Goal: Communication & Community: Answer question/provide support

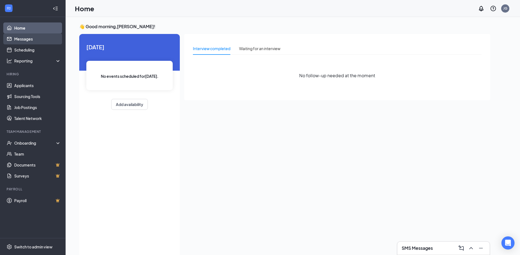
click at [24, 42] on link "Messages" at bounding box center [37, 38] width 47 height 11
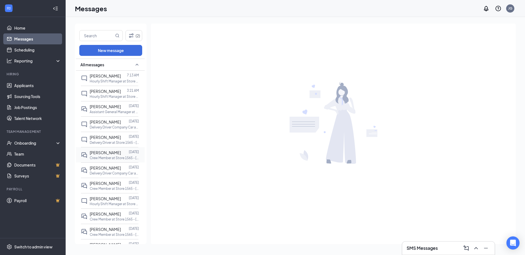
click at [97, 156] on p "Crew Member at Store 1565 - [GEOGRAPHIC_DATA]" at bounding box center [114, 157] width 49 height 5
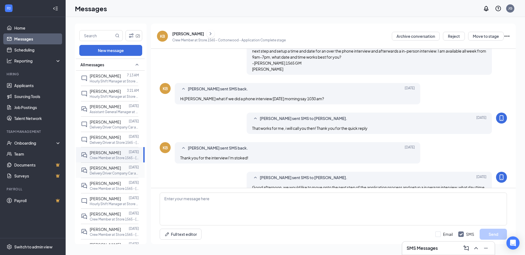
scroll to position [165, 0]
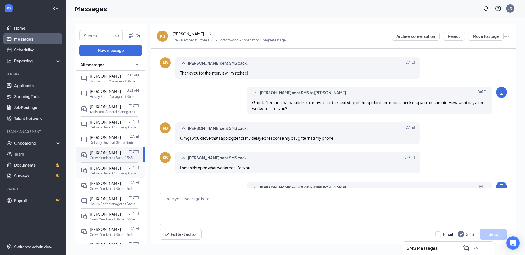
click at [91, 173] on p "Delivery Driver Company Car at Store [STREET_ADDRESS]" at bounding box center [114, 173] width 49 height 5
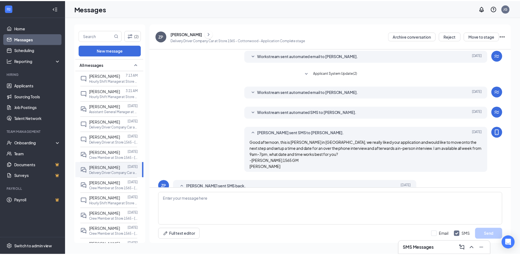
scroll to position [37, 0]
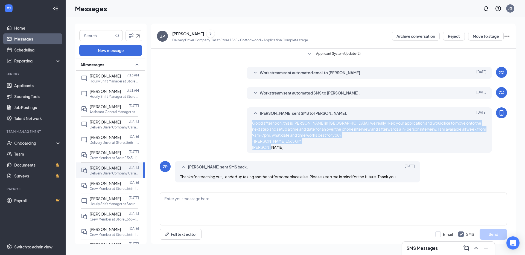
drag, startPoint x: 279, startPoint y: 148, endPoint x: 251, endPoint y: 122, distance: 38.5
click at [252, 122] on div "Good afternoon, this is [PERSON_NAME] in [GEOGRAPHIC_DATA], we really liked you…" at bounding box center [369, 135] width 235 height 30
copy span "Good afternoon, this is [PERSON_NAME] in [GEOGRAPHIC_DATA], we really liked you…"
click at [33, 31] on link "Home" at bounding box center [37, 27] width 47 height 11
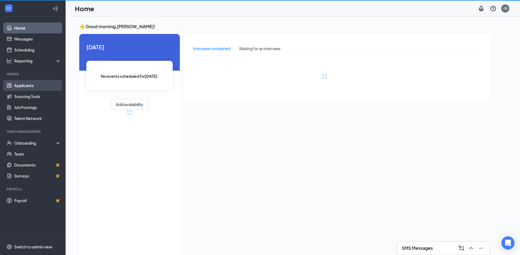
click at [31, 84] on link "Applicants" at bounding box center [37, 85] width 47 height 11
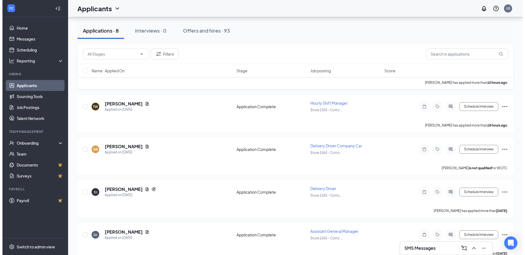
scroll to position [55, 0]
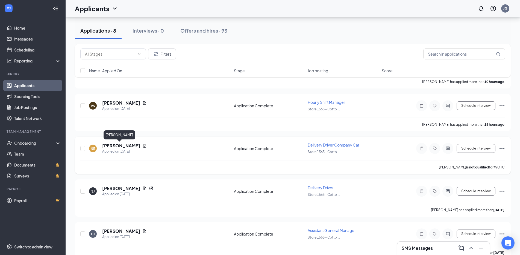
click at [113, 146] on h5 "[PERSON_NAME]" at bounding box center [121, 145] width 38 height 6
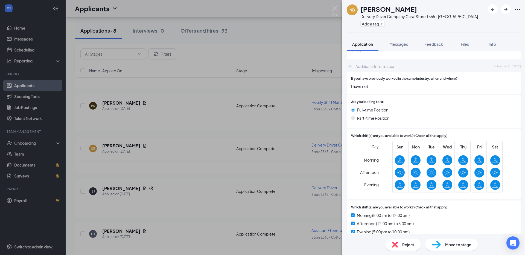
scroll to position [164, 0]
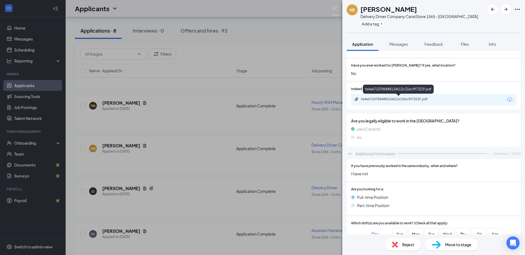
click at [379, 100] on div "fe4e6710786888134613c31bc9f7323f.pdf" at bounding box center [399, 99] width 77 height 4
click at [394, 45] on span "Messages" at bounding box center [398, 44] width 19 height 5
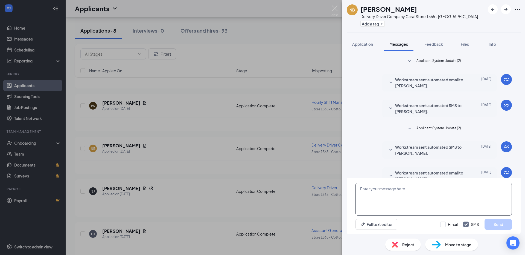
click at [386, 199] on textarea at bounding box center [433, 198] width 156 height 33
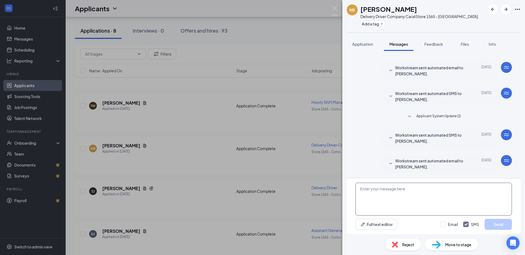
paste textarea "Good afternoon, this is [PERSON_NAME] in [GEOGRAPHIC_DATA], we really liked you…"
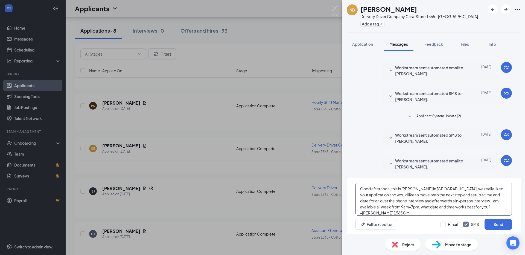
scroll to position [9, 0]
type textarea "Good afternoon, this is [PERSON_NAME] in [GEOGRAPHIC_DATA], we really liked you…"
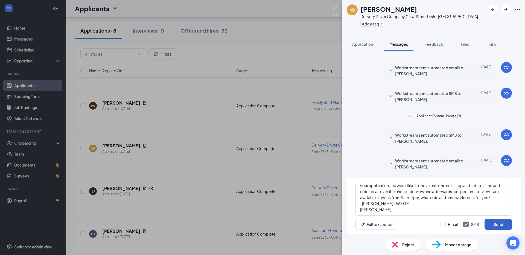
click at [496, 226] on button "Send" at bounding box center [497, 223] width 27 height 11
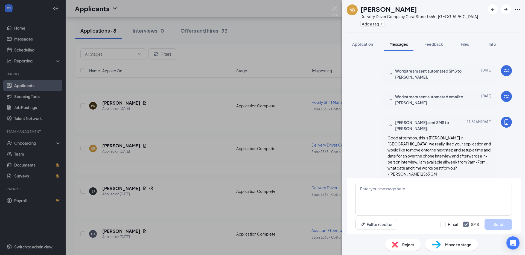
scroll to position [89, 0]
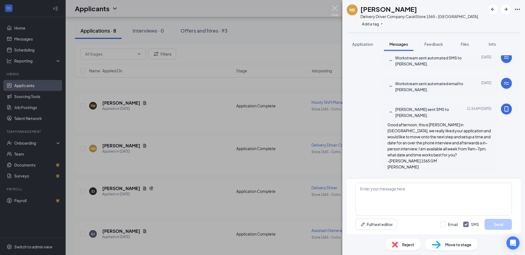
click at [336, 9] on img at bounding box center [334, 10] width 7 height 11
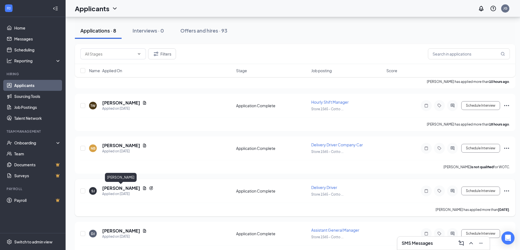
click at [115, 187] on h5 "[PERSON_NAME]" at bounding box center [121, 188] width 38 height 6
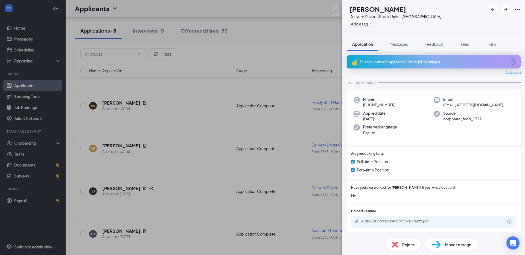
click at [405, 60] on div "This applicant also applied to 12 other job posting(s)" at bounding box center [433, 62] width 147 height 5
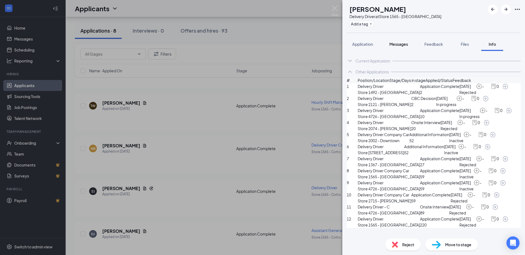
click at [398, 48] on button "Messages" at bounding box center [399, 44] width 30 height 14
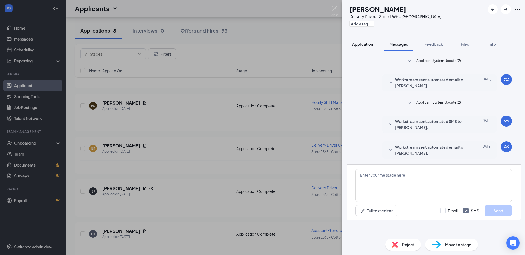
click at [361, 44] on span "Application" at bounding box center [362, 44] width 21 height 5
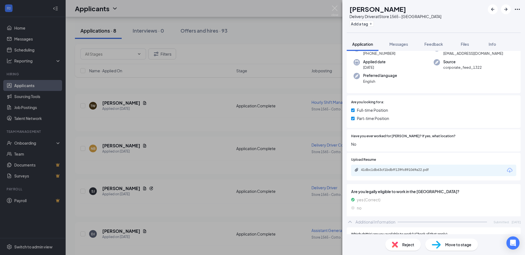
scroll to position [82, 0]
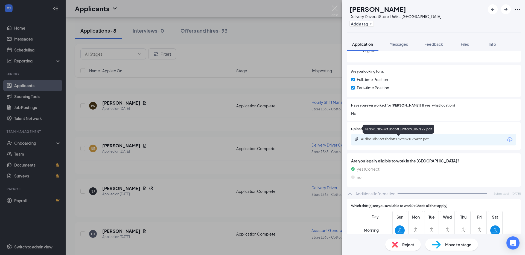
click at [392, 137] on div "41dbc1db63cf1bdbff139fc891069a22.pdf" at bounding box center [399, 139] width 77 height 4
click at [398, 44] on span "Messages" at bounding box center [398, 44] width 19 height 5
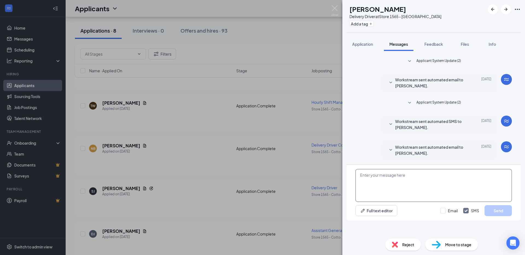
click at [406, 202] on textarea at bounding box center [433, 185] width 156 height 33
paste textarea "Good afternoon, this is [PERSON_NAME] in [GEOGRAPHIC_DATA], we really liked you…"
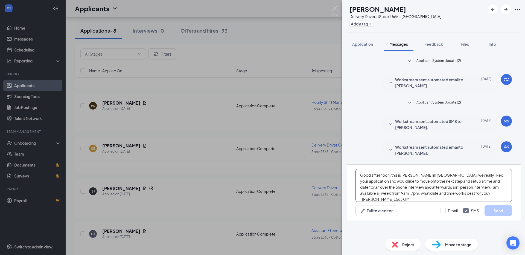
scroll to position [6, 0]
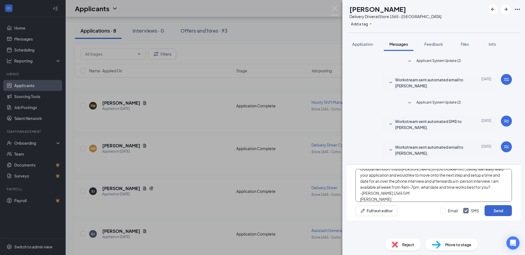
type textarea "Good afternoon, this is [PERSON_NAME] in [GEOGRAPHIC_DATA], we really liked you…"
click at [490, 216] on button "Send" at bounding box center [497, 210] width 27 height 11
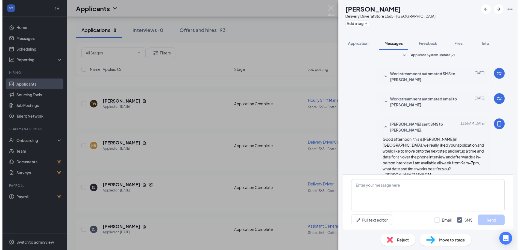
scroll to position [63, 0]
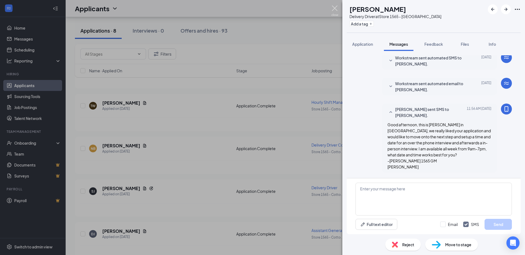
click at [335, 10] on img at bounding box center [334, 10] width 7 height 11
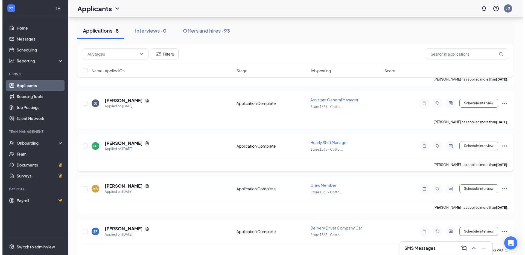
scroll to position [194, 0]
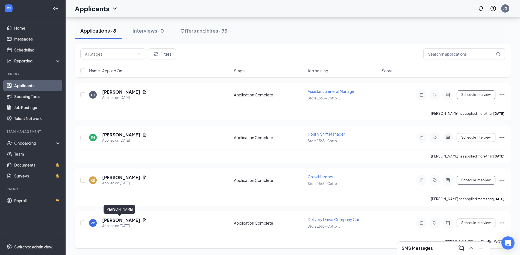
click at [117, 219] on h5 "[PERSON_NAME]" at bounding box center [121, 220] width 38 height 6
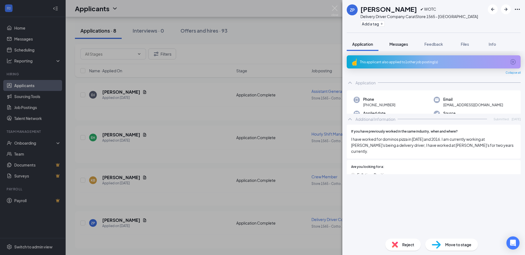
click at [400, 44] on span "Messages" at bounding box center [398, 44] width 19 height 5
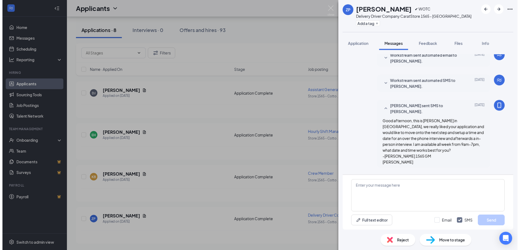
scroll to position [105, 0]
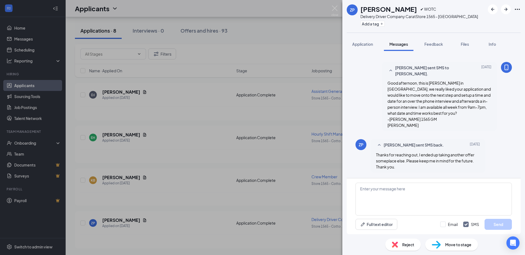
click at [403, 241] on span "Reject" at bounding box center [408, 244] width 12 height 6
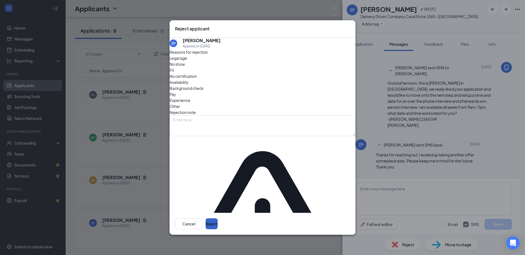
click at [218, 218] on button "Reject" at bounding box center [212, 223] width 12 height 11
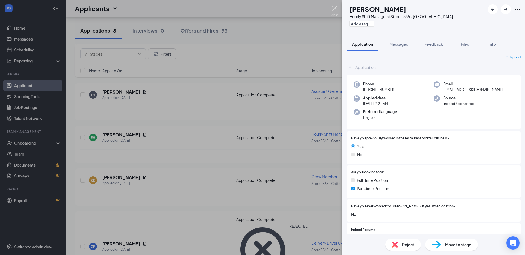
click at [333, 7] on img at bounding box center [334, 10] width 7 height 11
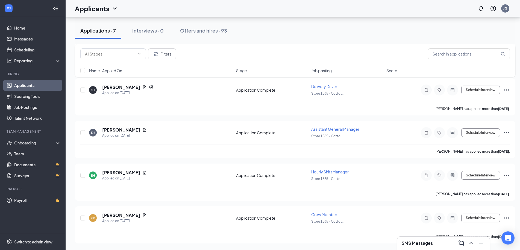
scroll to position [156, 0]
click at [127, 173] on h5 "[PERSON_NAME]" at bounding box center [121, 173] width 38 height 6
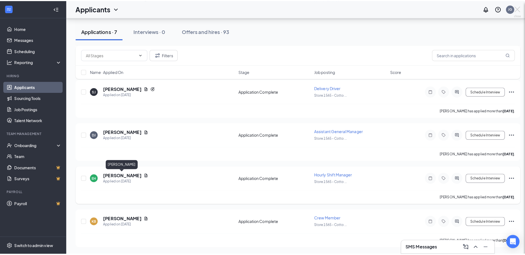
scroll to position [151, 0]
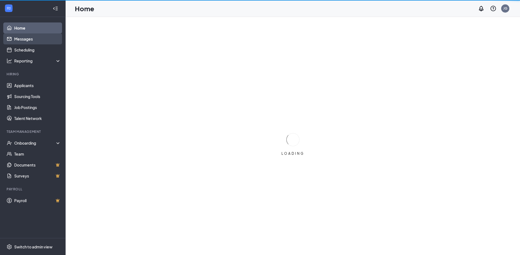
click at [20, 42] on link "Messages" at bounding box center [37, 38] width 47 height 11
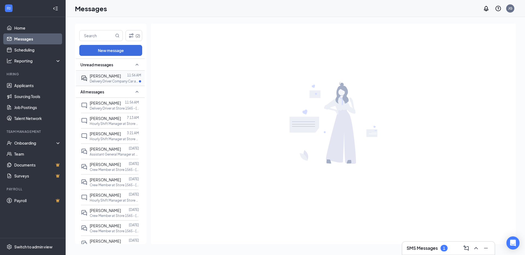
click at [101, 79] on p "Delivery Driver Company Car at Store [STREET_ADDRESS]" at bounding box center [114, 81] width 49 height 5
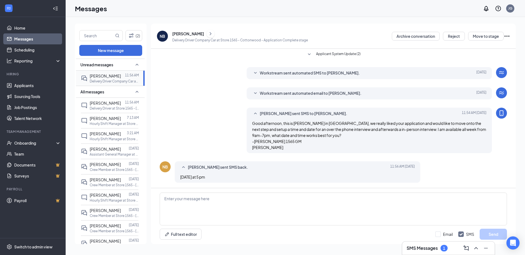
scroll to position [57, 0]
click at [270, 192] on div "Full text editor Email SMS Send" at bounding box center [333, 216] width 365 height 56
click at [269, 202] on textarea at bounding box center [333, 208] width 347 height 33
click at [249, 201] on textarea "Sounds good, i wil call you Friday 9/" at bounding box center [333, 208] width 347 height 33
click at [193, 202] on textarea "Sounds good, i will call you Friday 9/19 at 5pm" at bounding box center [333, 208] width 347 height 33
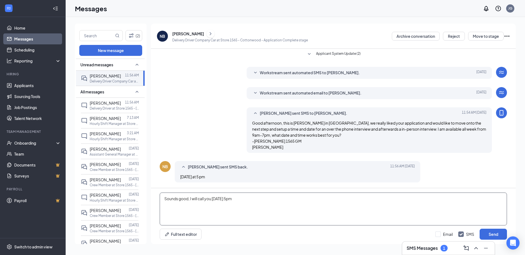
click at [260, 203] on textarea "Sounds good, I will call you Friday 9/19 at 5pm" at bounding box center [333, 208] width 347 height 33
type textarea "Sounds good, I will call you Friday 9/19 at 5pm, if you have any questions in t…"
click at [483, 232] on button "Send" at bounding box center [493, 233] width 27 height 11
